Goal: Find specific page/section: Find specific page/section

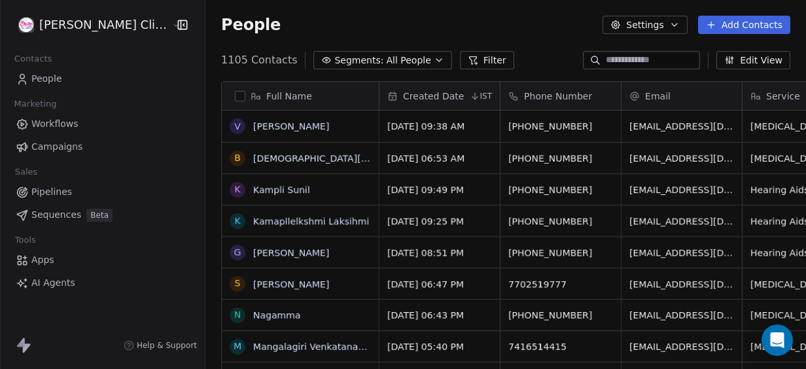
scroll to position [315, 619]
